Goal: Task Accomplishment & Management: Manage account settings

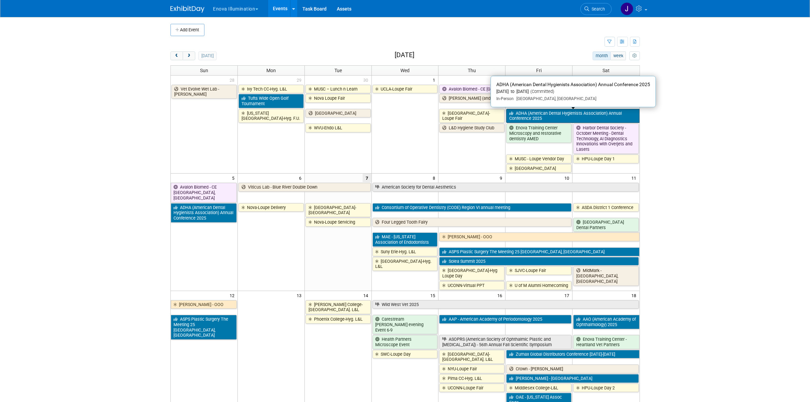
click at [600, 115] on link "ADHA (American Dental Hygienists Association) Annual Conference 2025" at bounding box center [572, 116] width 133 height 14
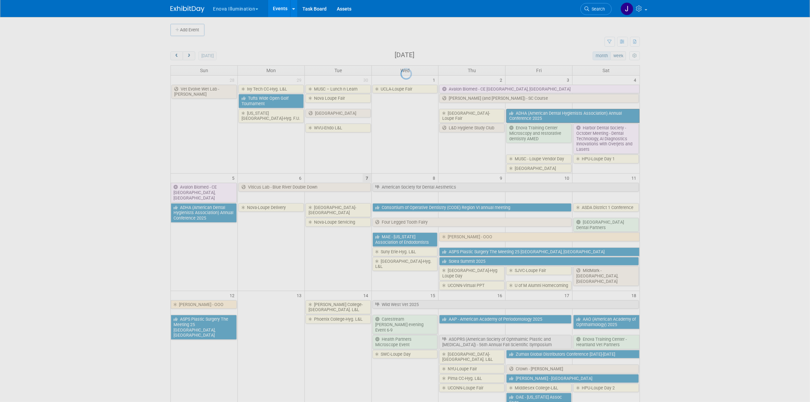
click at [410, 115] on div at bounding box center [406, 201] width 10 height 402
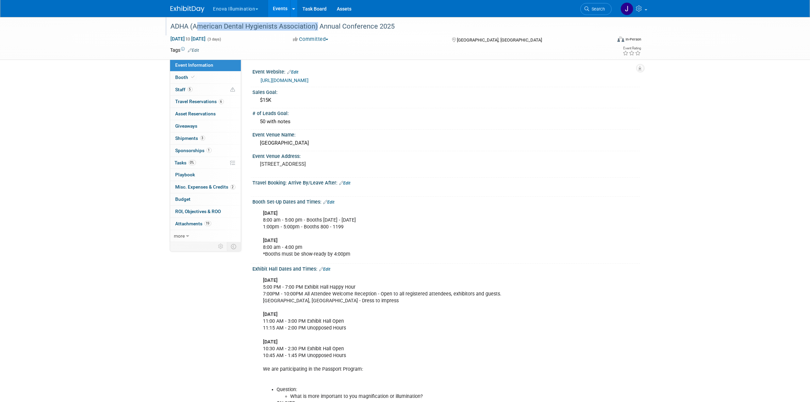
drag, startPoint x: 193, startPoint y: 24, endPoint x: 316, endPoint y: 28, distance: 122.9
click at [316, 28] on div "ADHA (American Dental Hygienists Association) Annual Conference 2025" at bounding box center [384, 26] width 433 height 12
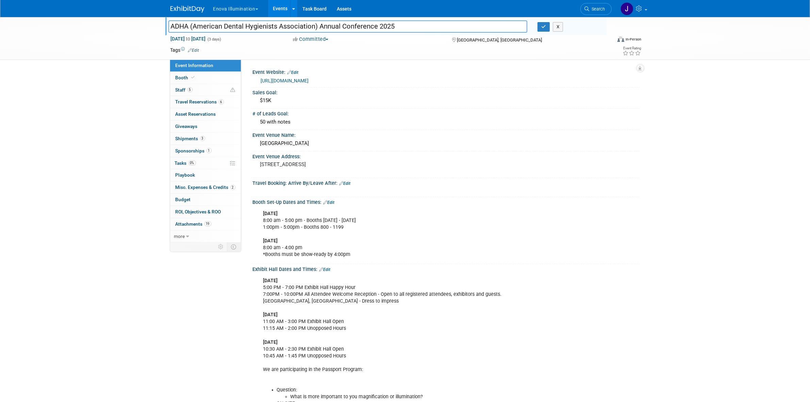
click at [203, 25] on input "ADHA (American Dental Hygienists Association) Annual Conference 2025" at bounding box center [347, 26] width 359 height 12
